Goal: Check status: Check status

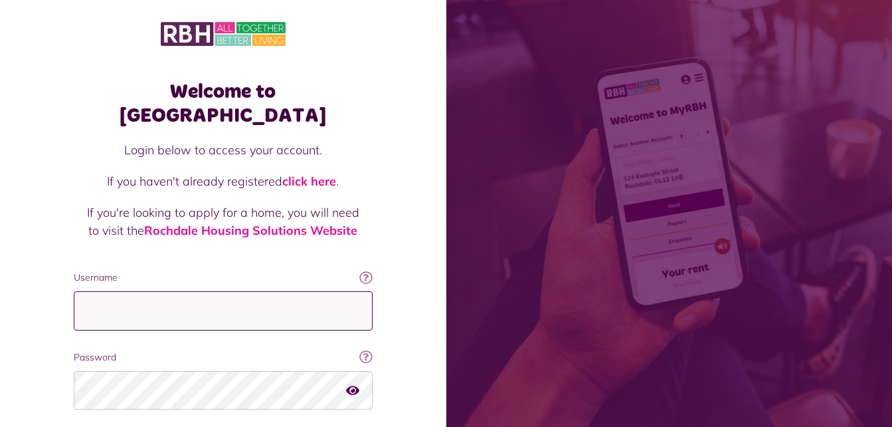
click at [164, 298] on input "Username" at bounding box center [223, 310] width 299 height 39
type input "**********"
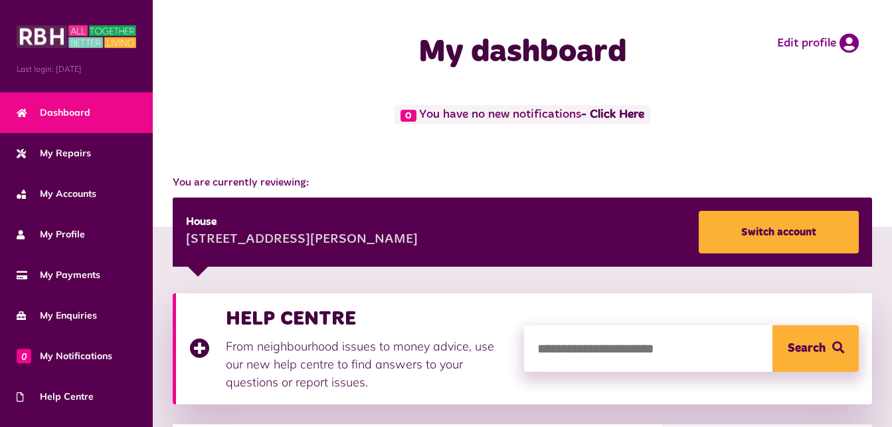
click at [702, 171] on div "You are currently reviewing: House 29 Steps Meadow Wardle OL12 9UJ Switch accou…" at bounding box center [523, 213] width 740 height 105
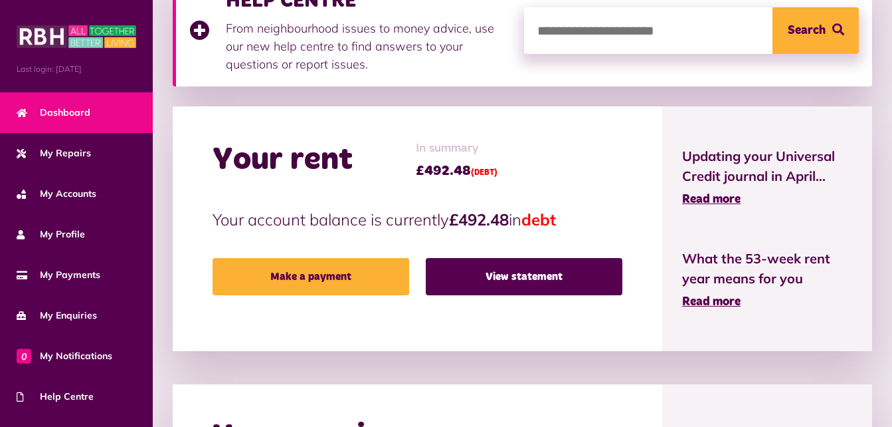
scroll to position [319, 0]
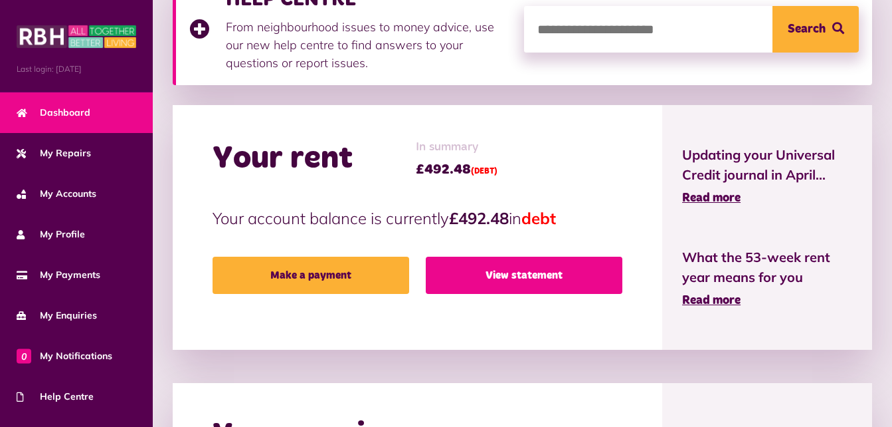
click at [509, 266] on link "View statement" at bounding box center [524, 275] width 197 height 37
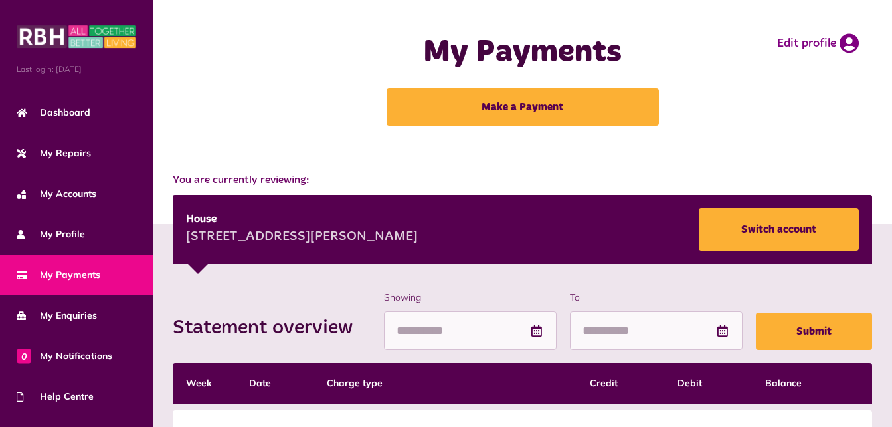
scroll to position [111, 0]
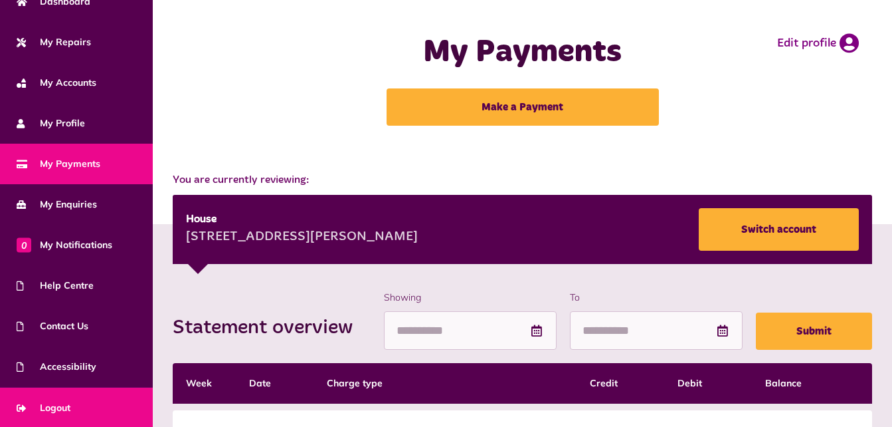
click at [106, 404] on link "Logout" at bounding box center [76, 407] width 153 height 41
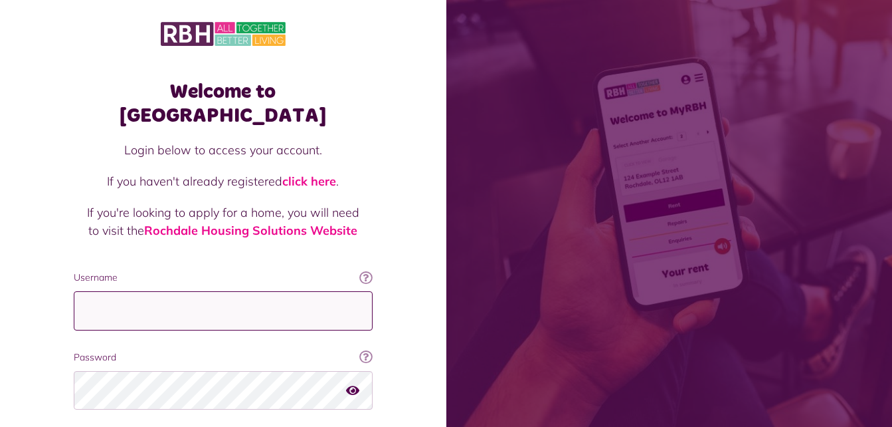
click at [231, 299] on input "Username" at bounding box center [223, 310] width 299 height 39
type input "**********"
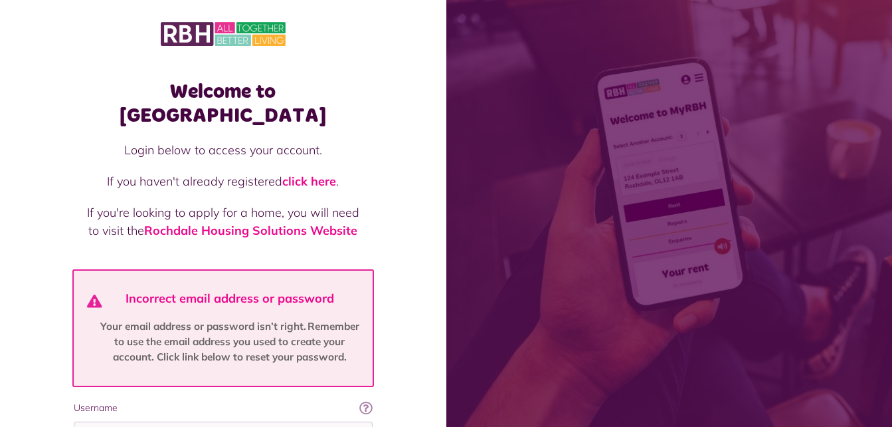
click at [396, 338] on div "Welcome to MyRBH Login below to access your account. If you haven't already reg…" at bounding box center [223, 332] width 447 height 665
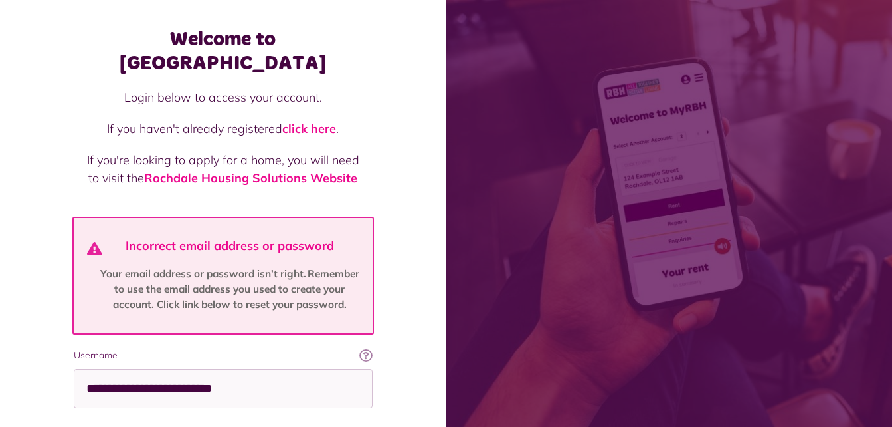
scroll to position [80, 0]
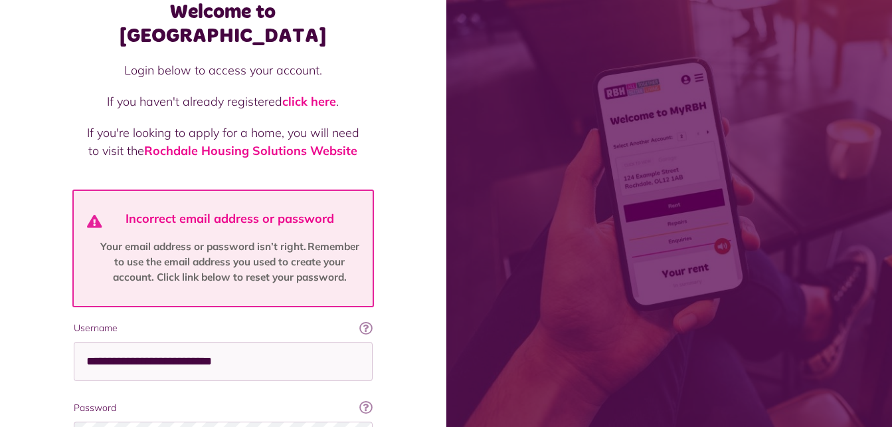
click at [395, 403] on div "Welcome to MyRBH Login below to access your account. If you haven't already reg…" at bounding box center [223, 252] width 447 height 665
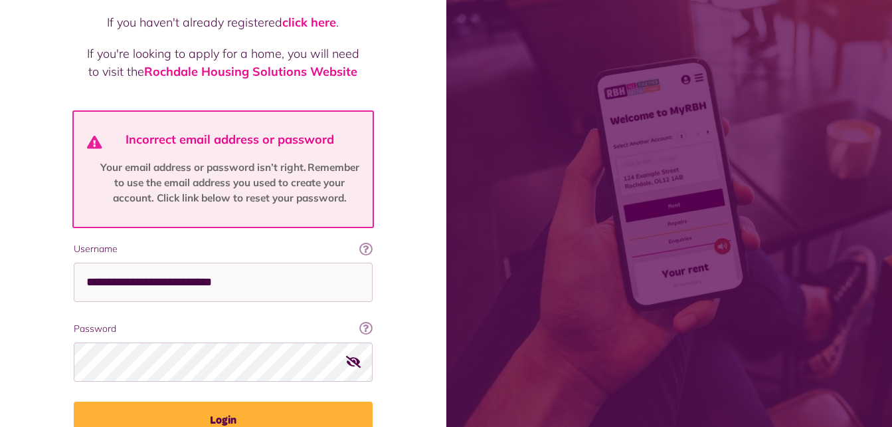
scroll to position [160, 0]
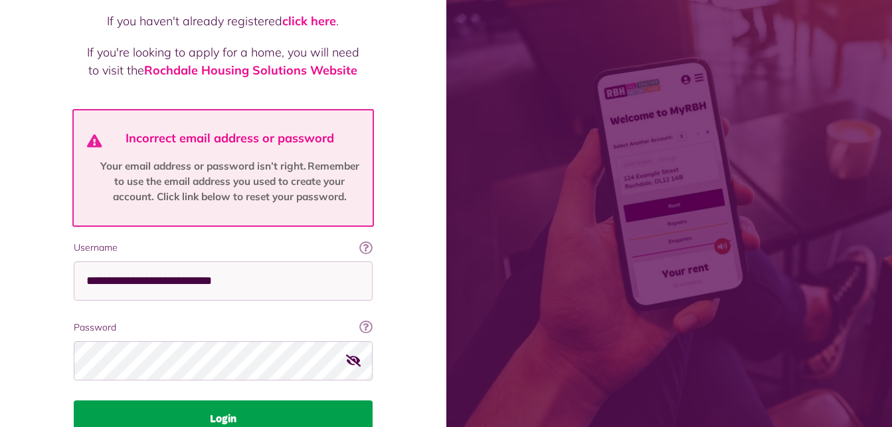
click at [348, 406] on button "Login" at bounding box center [223, 418] width 299 height 37
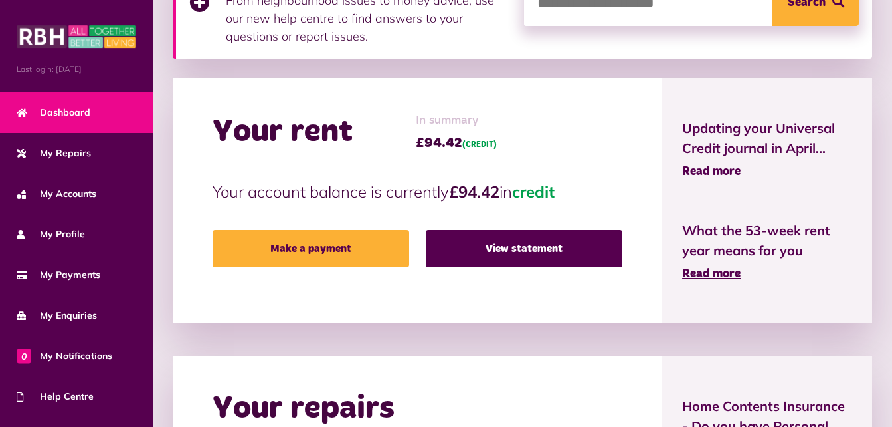
scroll to position [372, 0]
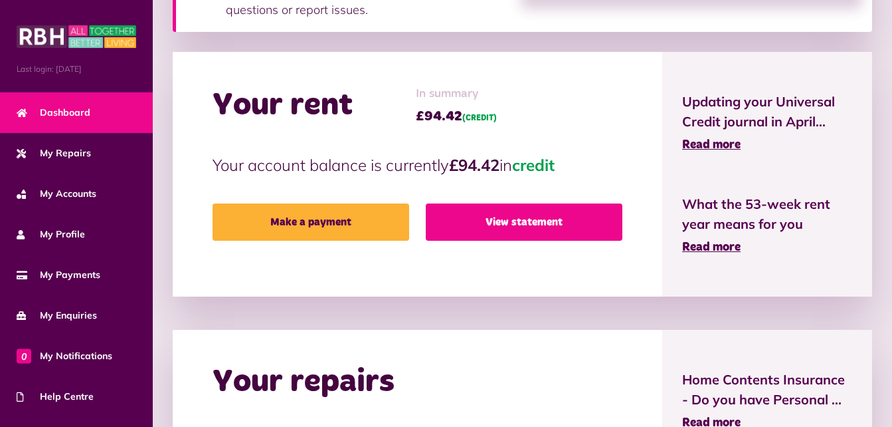
click at [589, 205] on link "View statement" at bounding box center [524, 221] width 197 height 37
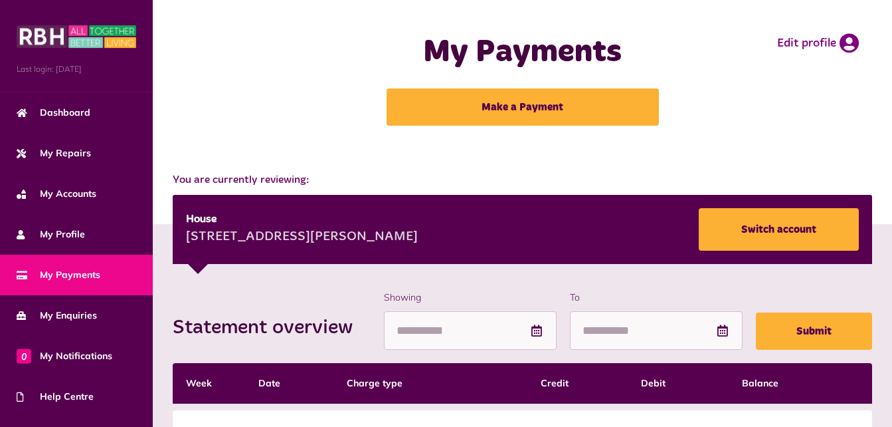
scroll to position [111, 0]
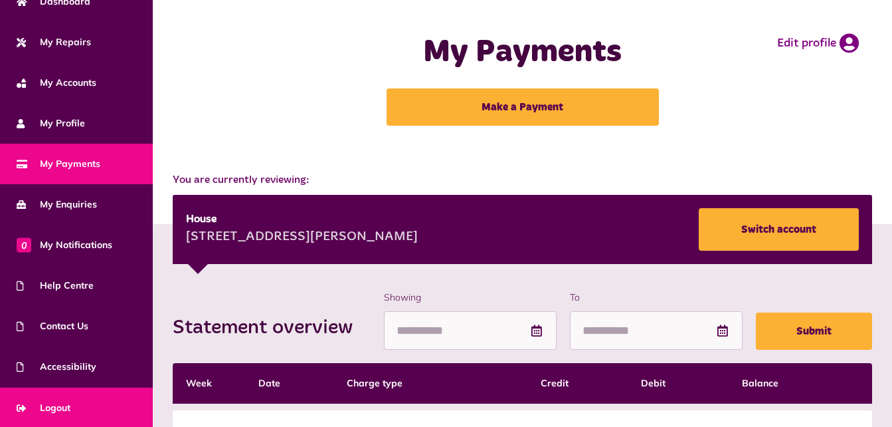
click at [120, 393] on link "Logout" at bounding box center [76, 407] width 153 height 41
